Goal: Information Seeking & Learning: Learn about a topic

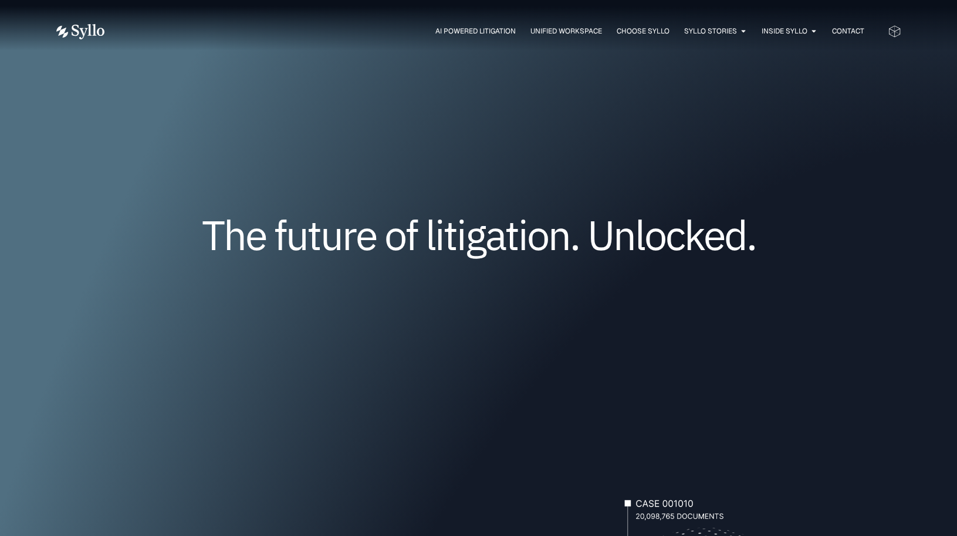
click at [83, 29] on img at bounding box center [80, 31] width 48 height 15
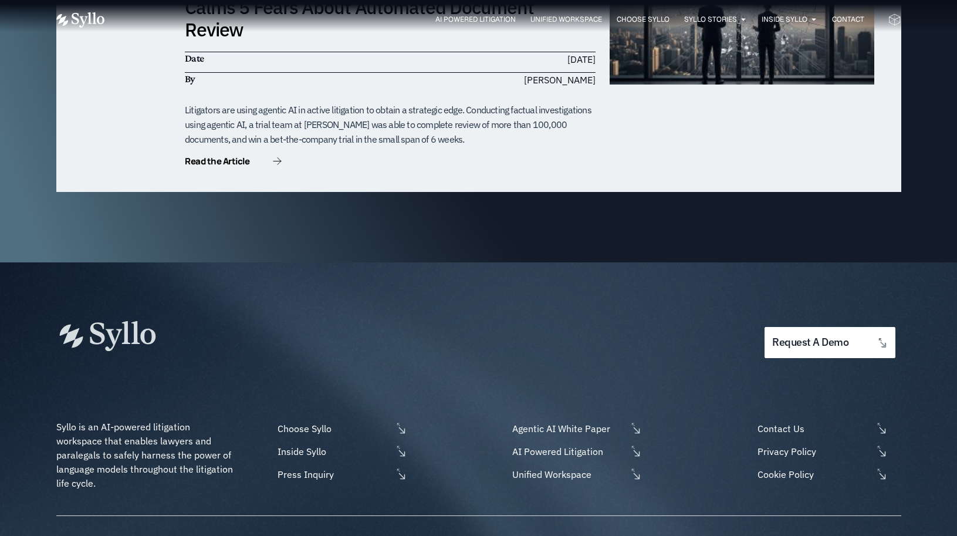
scroll to position [3750, 0]
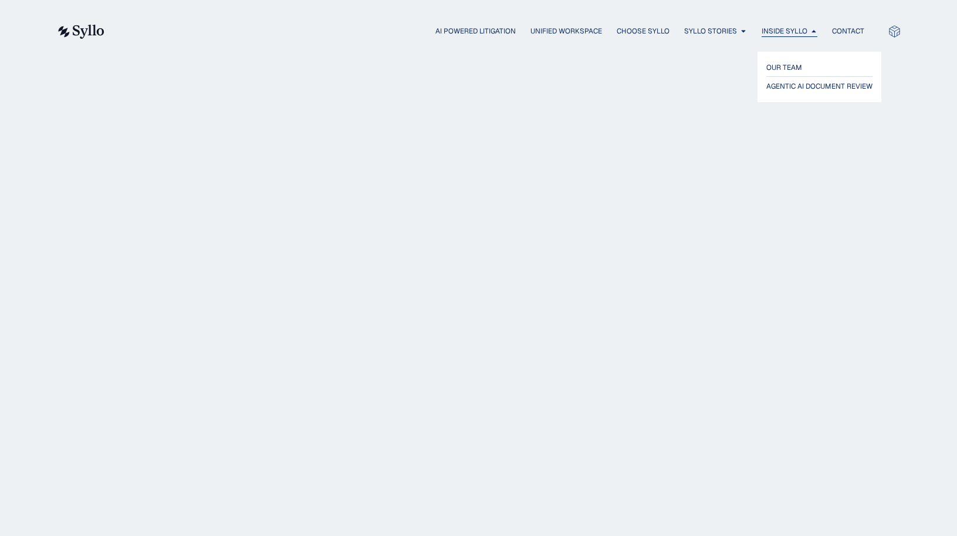
click at [790, 33] on span "Inside Syllo" at bounding box center [785, 31] width 46 height 11
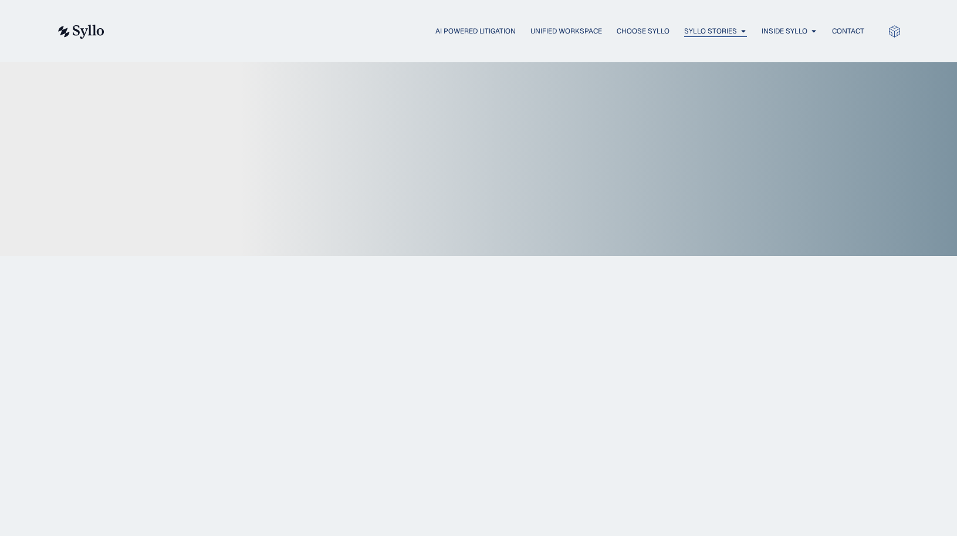
click at [732, 34] on span "Syllo Stories" at bounding box center [710, 31] width 53 height 11
